Goal: Information Seeking & Learning: Learn about a topic

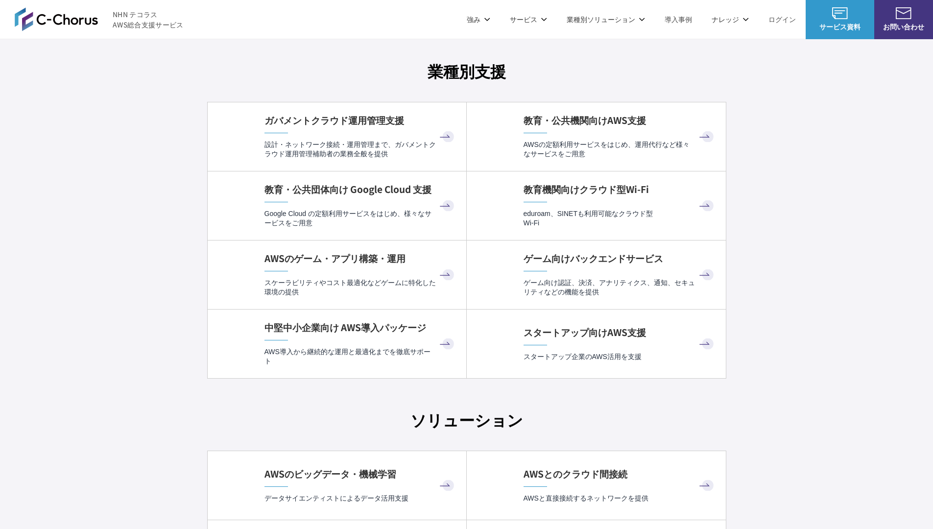
scroll to position [2584, 0]
